Goal: Task Accomplishment & Management: Manage account settings

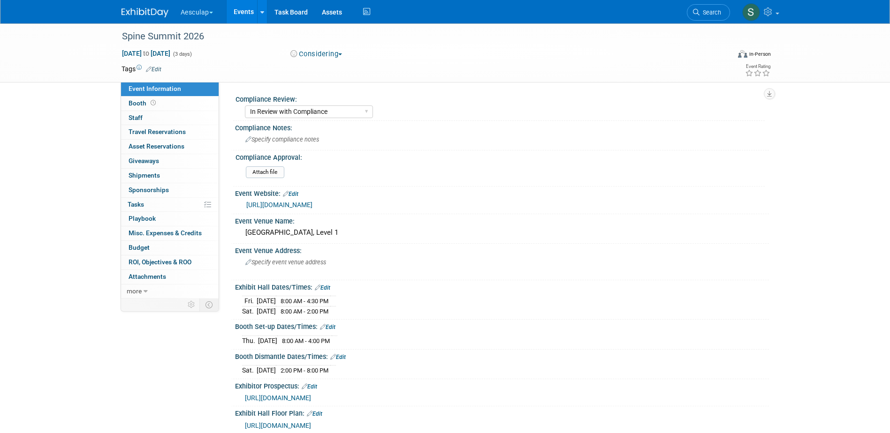
select select "In Review with Compliance"
select select "Neuro"
click at [237, 11] on link "Events" at bounding box center [244, 11] width 34 height 23
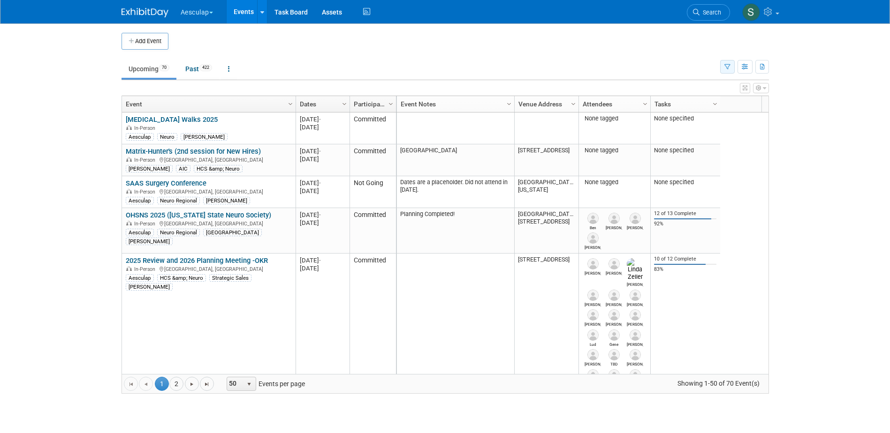
click at [729, 67] on icon "button" at bounding box center [727, 67] width 6 height 6
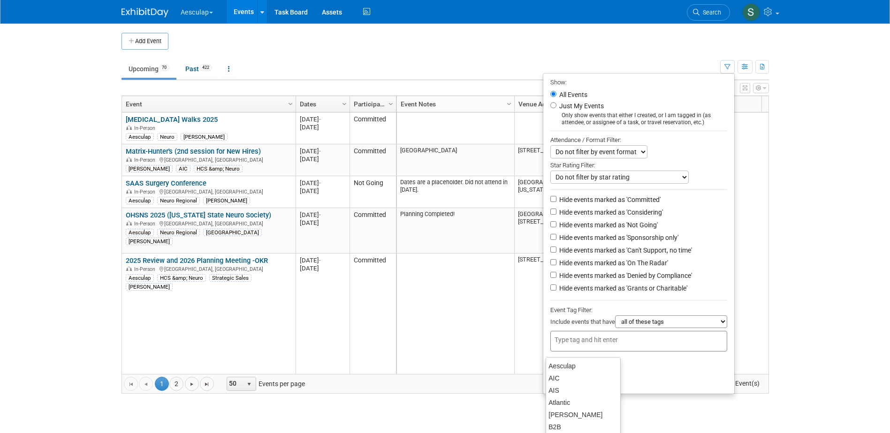
click at [597, 345] on input "text" at bounding box center [591, 339] width 75 height 9
type input "sara"
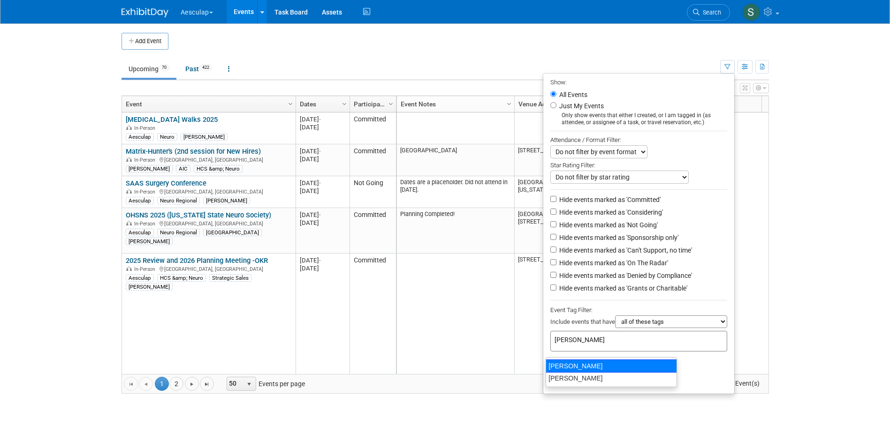
click at [562, 365] on div "[PERSON_NAME]" at bounding box center [611, 366] width 131 height 13
type input "[PERSON_NAME]"
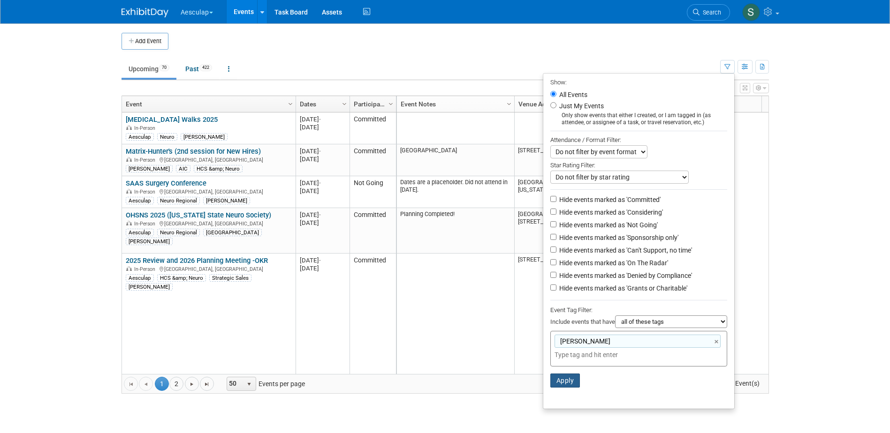
click at [559, 394] on li "Apply Clear Filters" at bounding box center [638, 381] width 191 height 28
click at [559, 388] on button "Apply" at bounding box center [565, 381] width 30 height 14
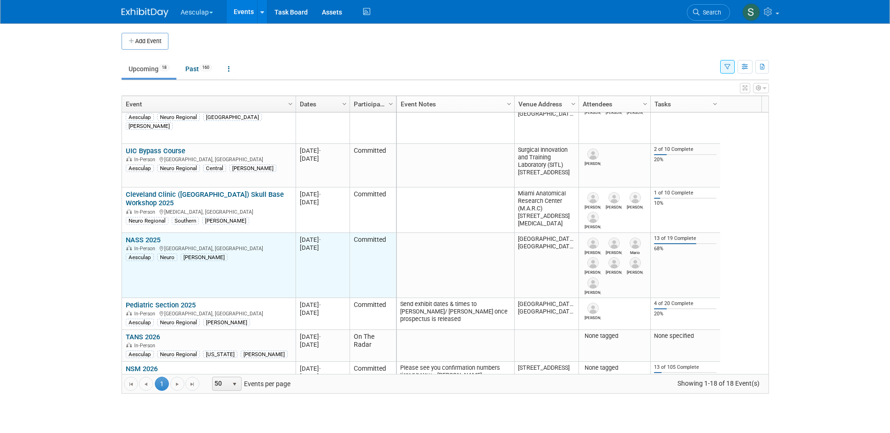
scroll to position [394, 0]
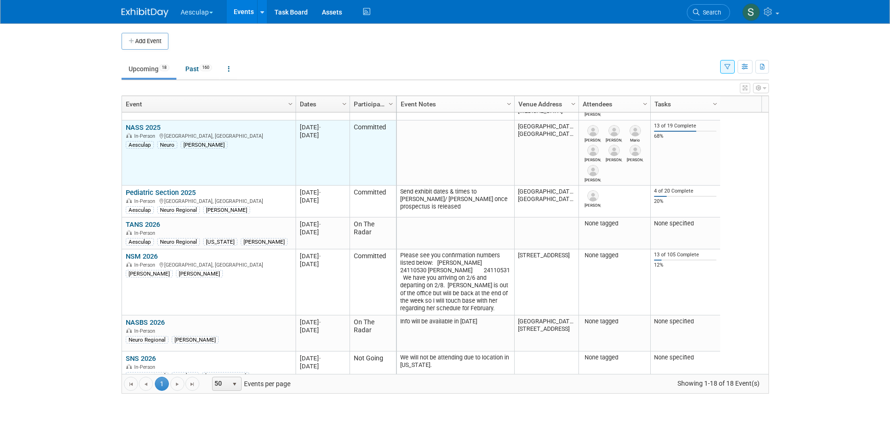
click at [138, 127] on link "NASS 2025" at bounding box center [143, 127] width 35 height 8
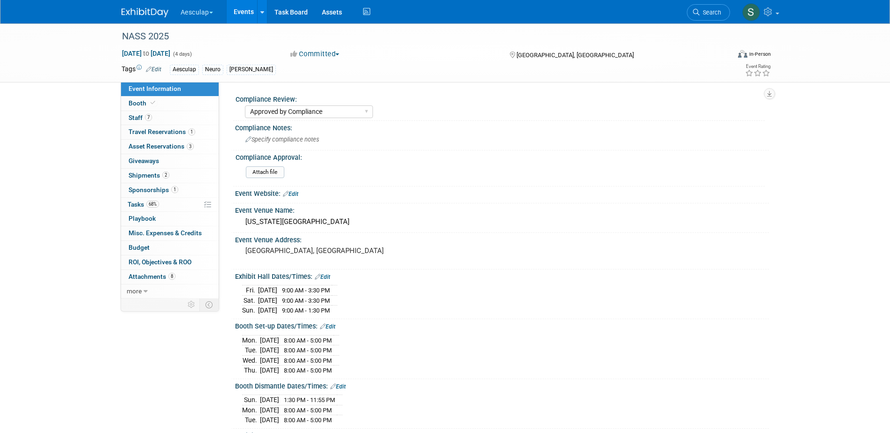
select select "Approved by Compliance"
select select "Neuro"
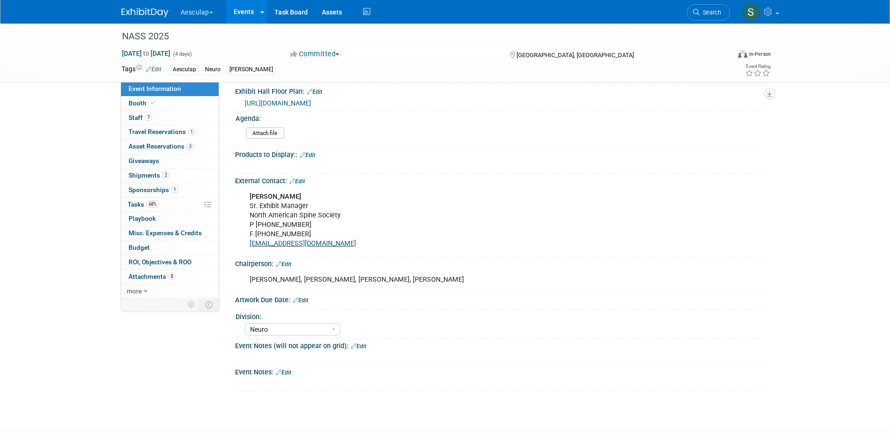
scroll to position [375, 0]
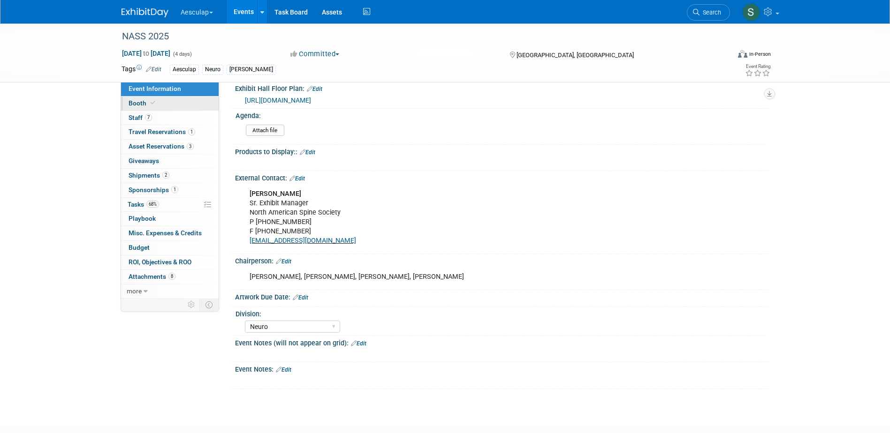
click at [136, 103] on span "Booth" at bounding box center [143, 103] width 29 height 8
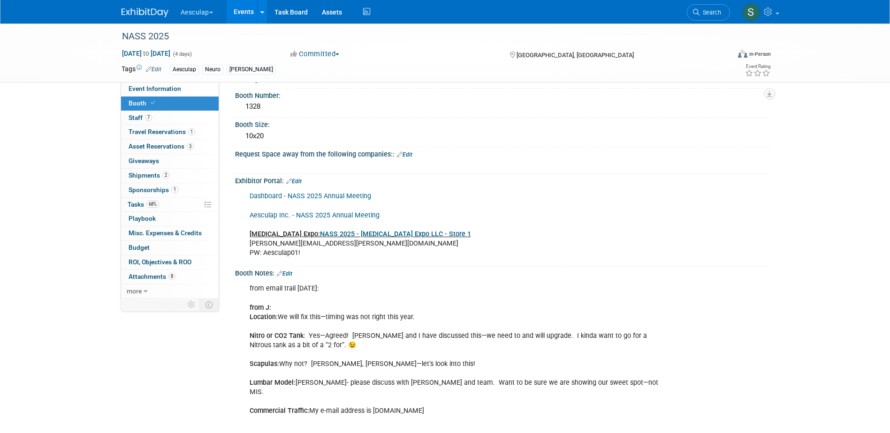
scroll to position [0, 0]
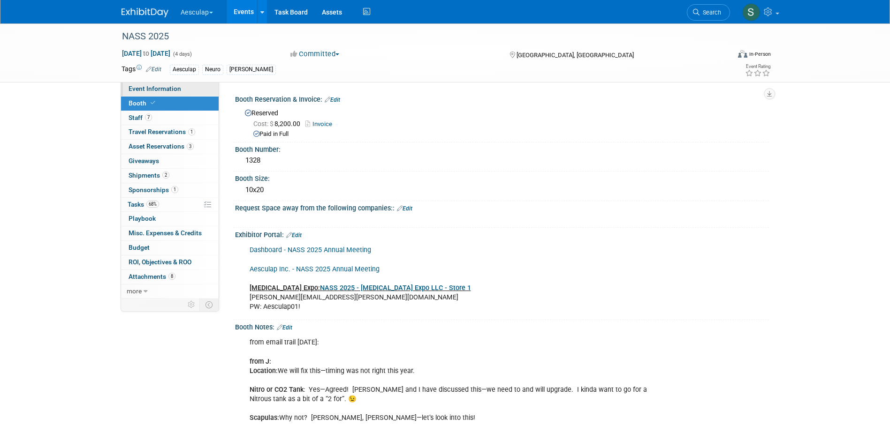
click at [150, 88] on span "Event Information" at bounding box center [155, 89] width 53 height 8
select select "Approved by Compliance"
select select "Neuro"
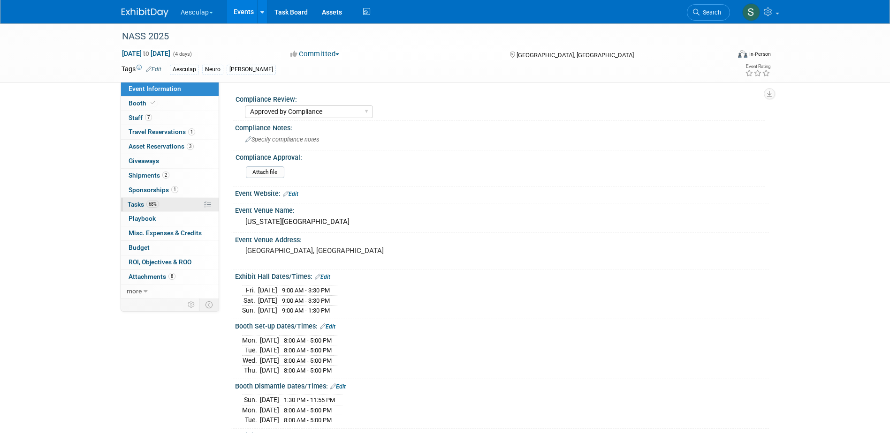
click at [137, 206] on span "Tasks 68%" at bounding box center [143, 205] width 31 height 8
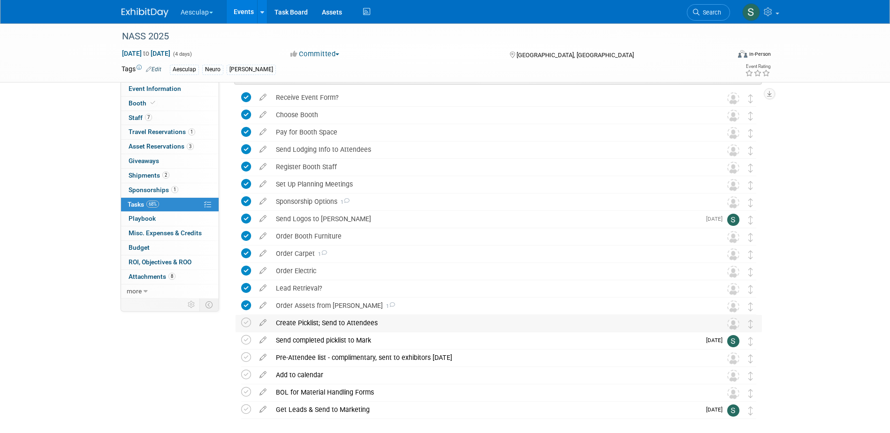
scroll to position [94, 0]
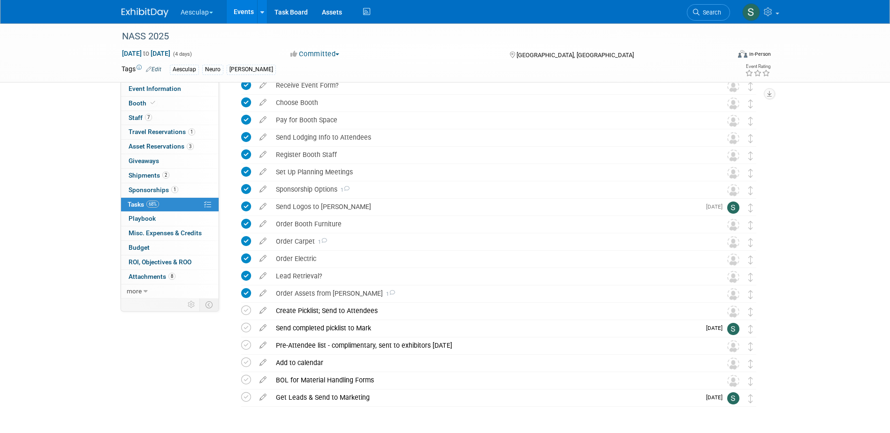
click at [237, 13] on link "Events" at bounding box center [244, 11] width 34 height 23
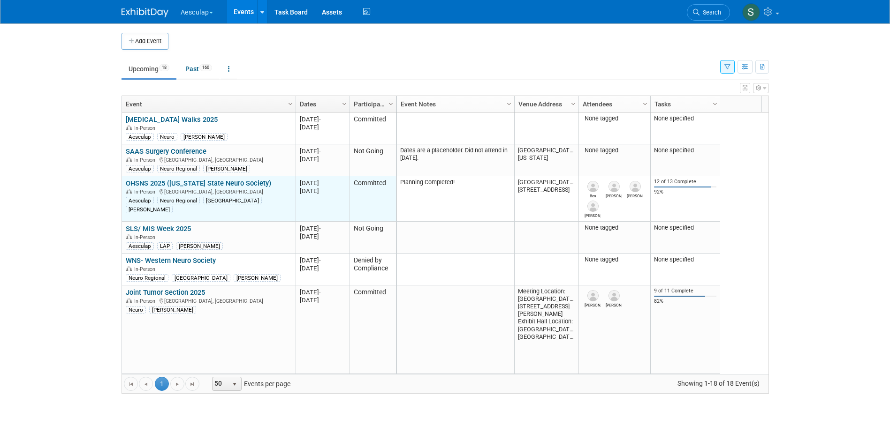
click at [158, 183] on link "OHSNS 2025 ([US_STATE] State Neuro Society)" at bounding box center [198, 183] width 145 height 8
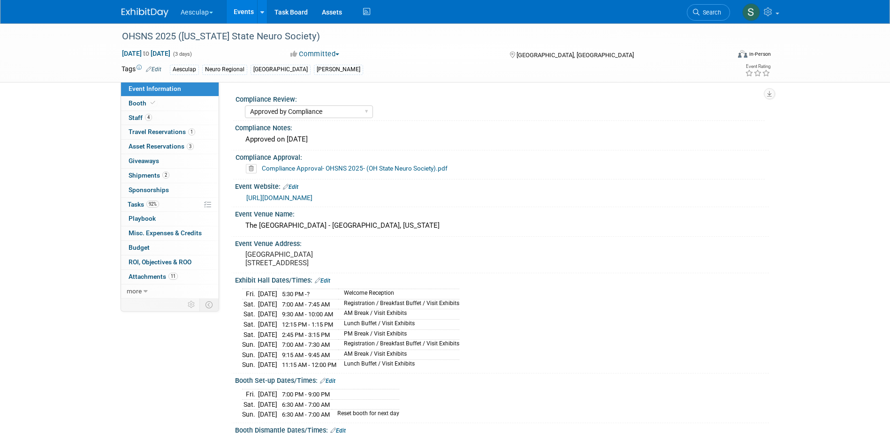
select select "Approved by Compliance"
select select "Neuro"
click at [131, 204] on span "Tasks 92%" at bounding box center [143, 205] width 31 height 8
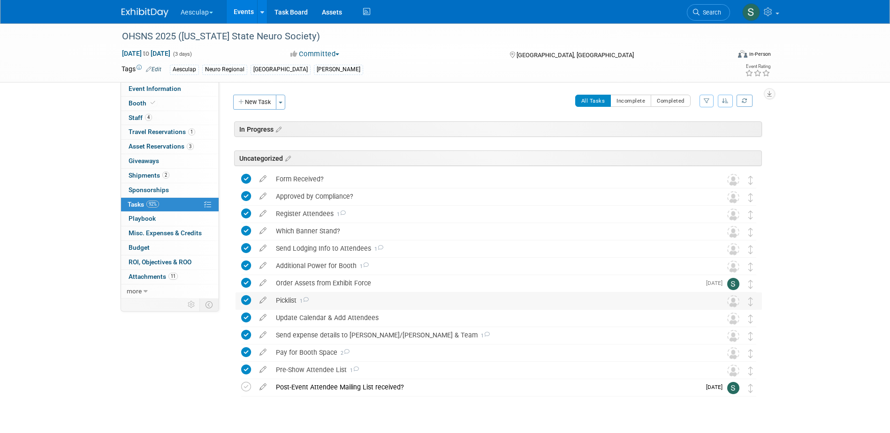
click at [284, 297] on div "Picklist 1" at bounding box center [489, 301] width 437 height 16
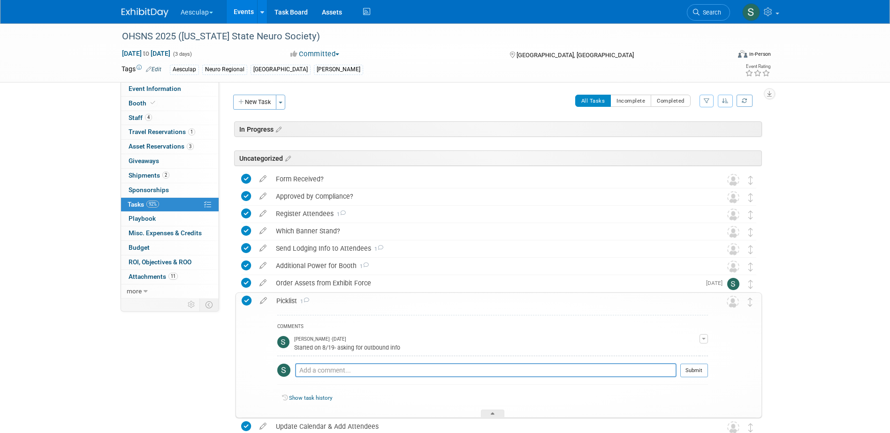
click at [284, 298] on div "Picklist 1" at bounding box center [490, 301] width 436 height 16
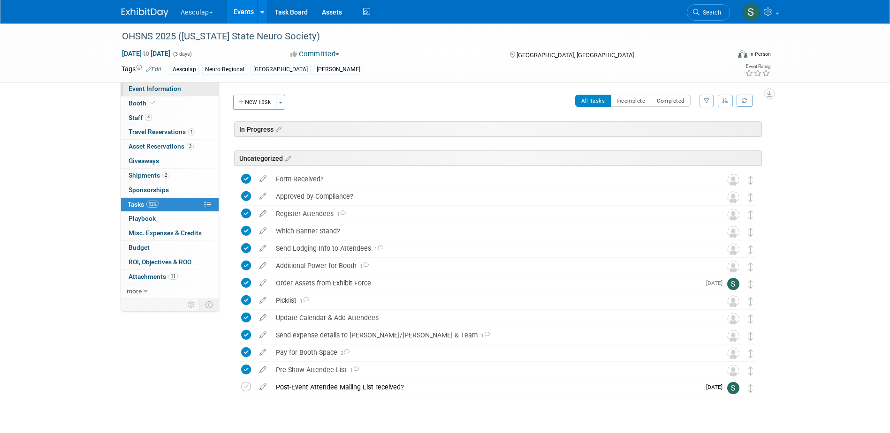
click at [144, 90] on span "Event Information" at bounding box center [155, 89] width 53 height 8
select select "Approved by Compliance"
select select "Neuro"
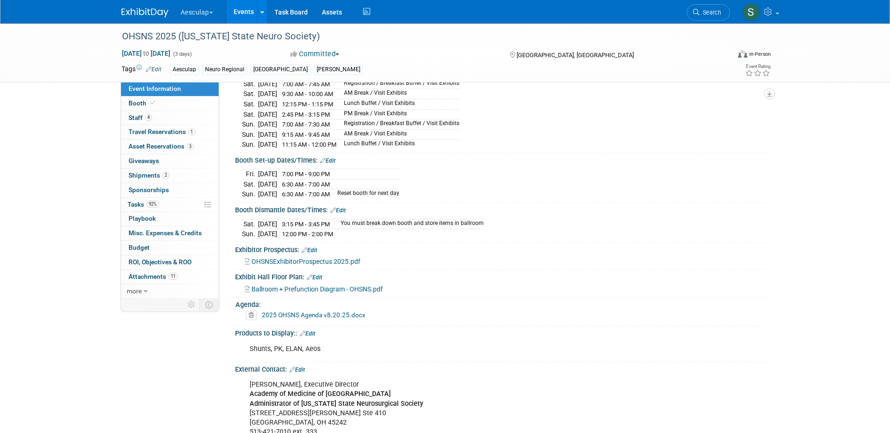
scroll to position [141, 0]
